Goal: Find specific page/section: Find specific page/section

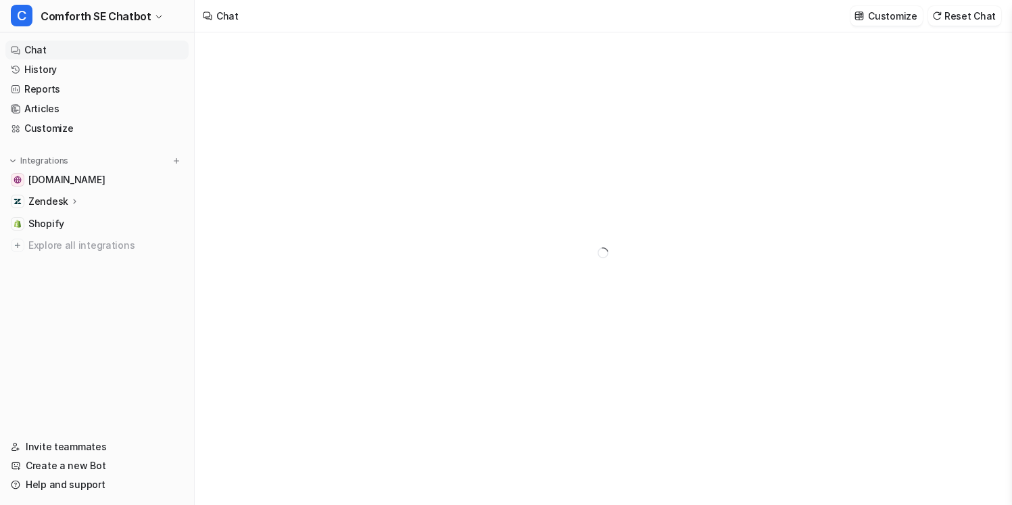
type textarea "**********"
click at [105, 203] on div "Zendesk" at bounding box center [96, 201] width 183 height 19
click at [259, 195] on div at bounding box center [603, 268] width 816 height 472
click at [150, 35] on nav "Chat History Reports Articles Customize Integrations [DOMAIN_NAME] Zendesk Over…" at bounding box center [97, 230] width 194 height 391
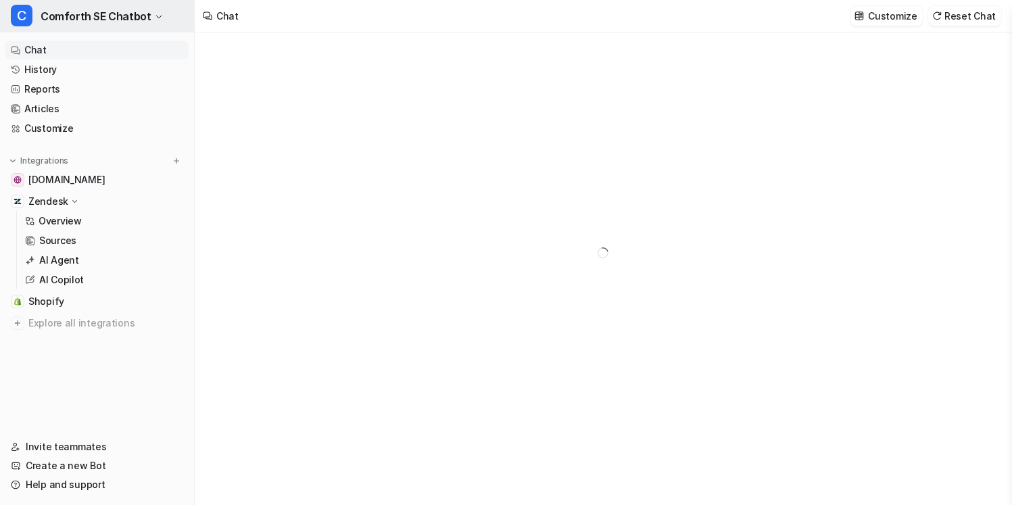
click at [155, 16] on icon "button" at bounding box center [159, 17] width 8 height 8
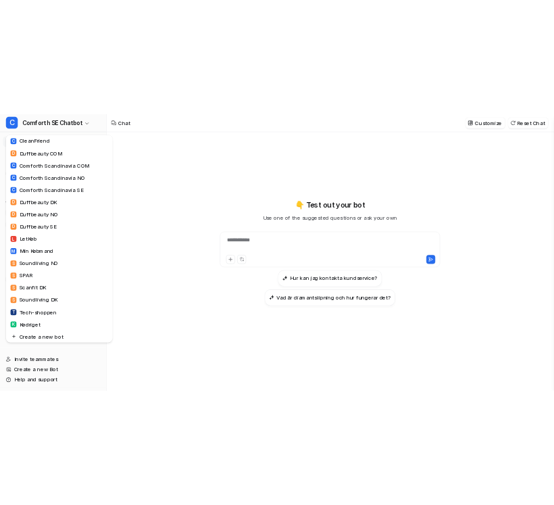
scroll to position [575, 0]
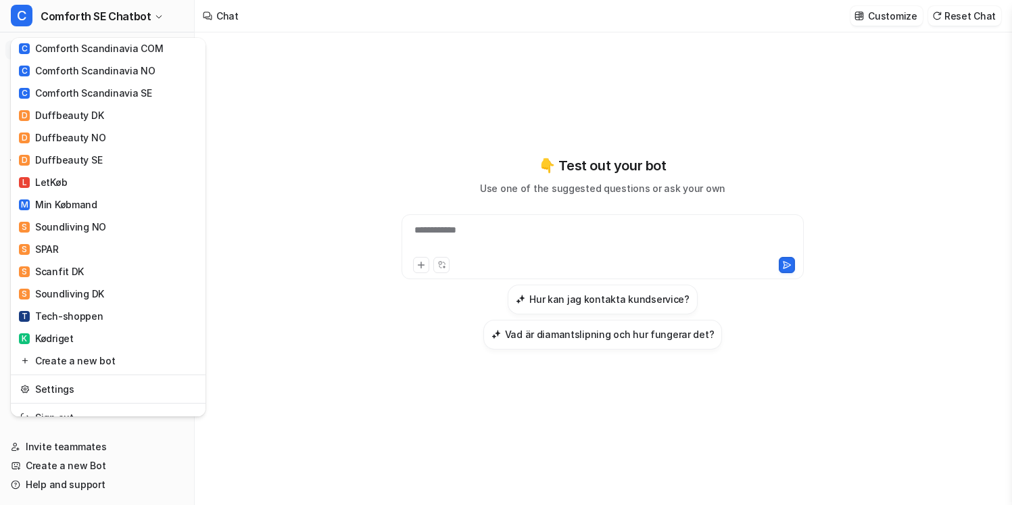
click at [241, 136] on div "C Comforth SE Chatbot C Comforth SE Chatbot C Comforth NO Chatbot S Scanfit DK …" at bounding box center [506, 252] width 1012 height 505
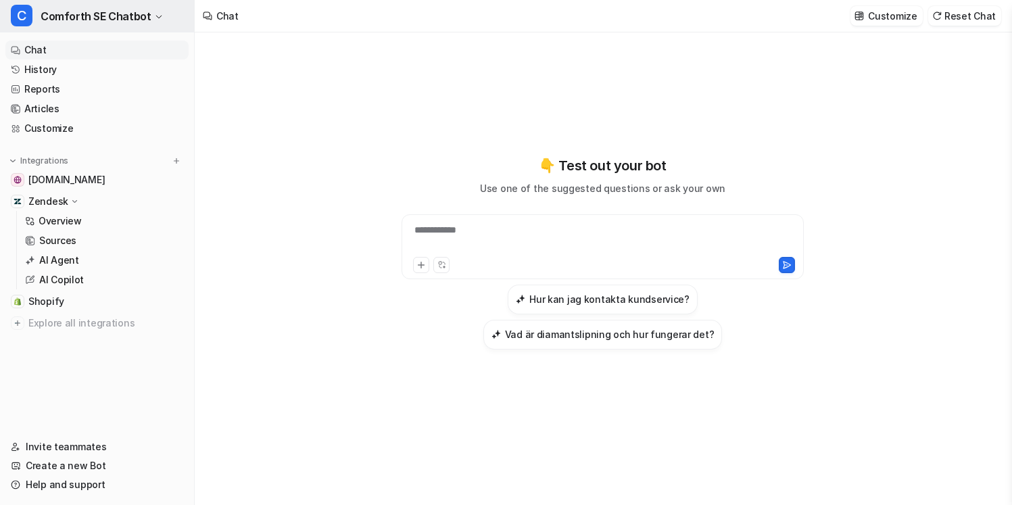
click at [163, 16] on button "C Comforth SE Chatbot" at bounding box center [97, 16] width 194 height 32
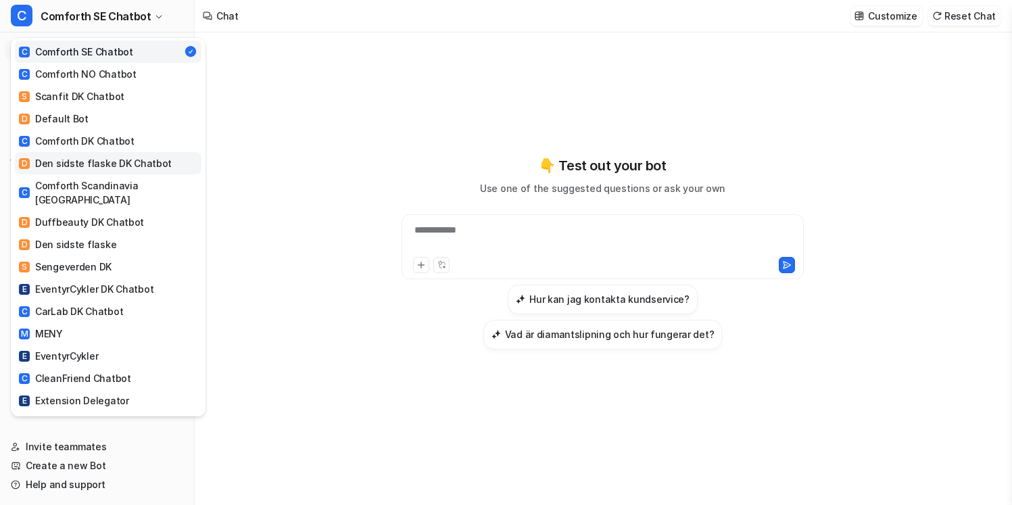
click at [148, 164] on div "D Den sidste flaske DK Chatbot" at bounding box center [95, 163] width 153 height 14
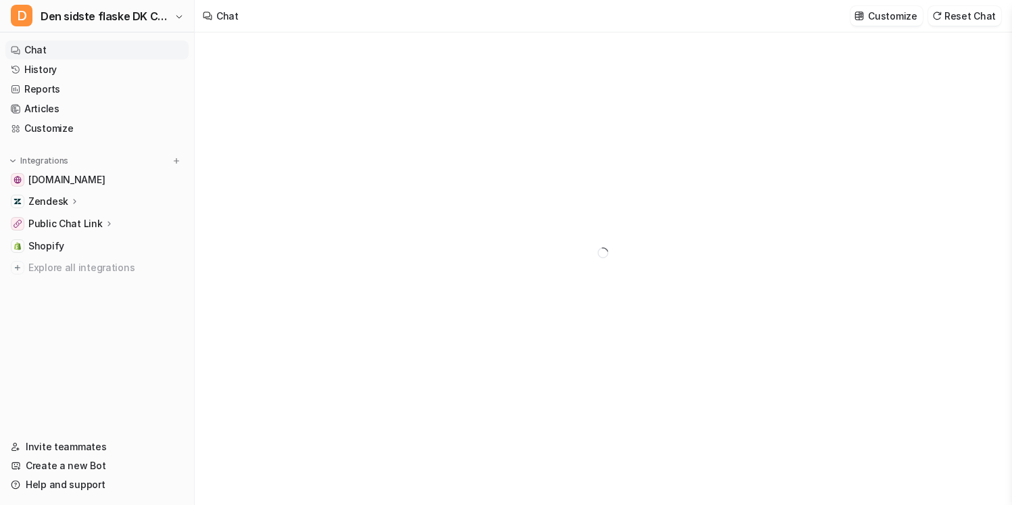
type textarea "**********"
click at [94, 241] on link "Shopify" at bounding box center [96, 246] width 183 height 19
